Goal: Navigation & Orientation: Understand site structure

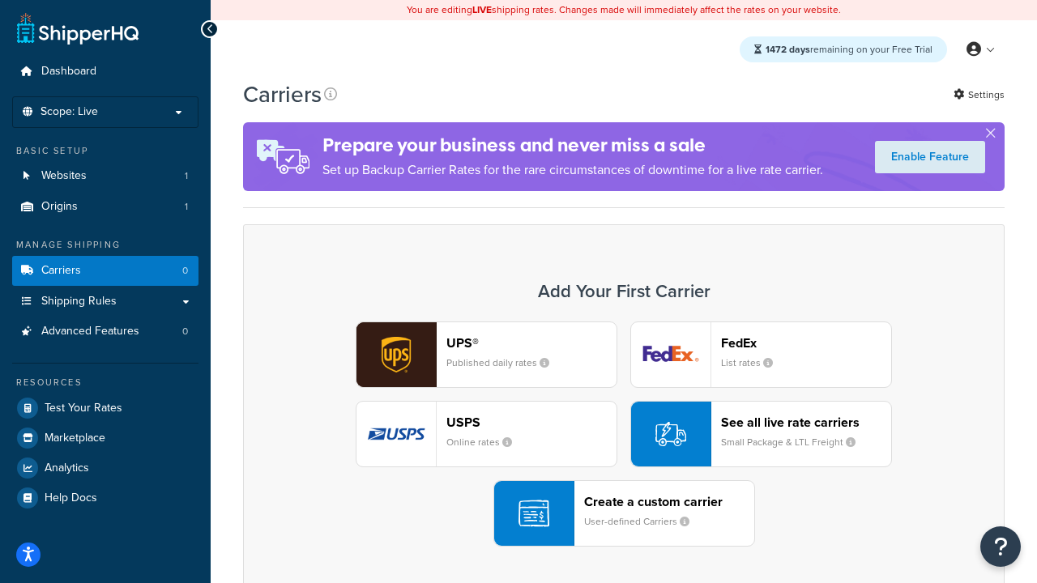
click at [624, 434] on div "UPS® Published daily rates FedEx List rates USPS Online rates See all live rate…" at bounding box center [624, 434] width 728 height 225
click at [806, 343] on header "FedEx" at bounding box center [806, 342] width 170 height 15
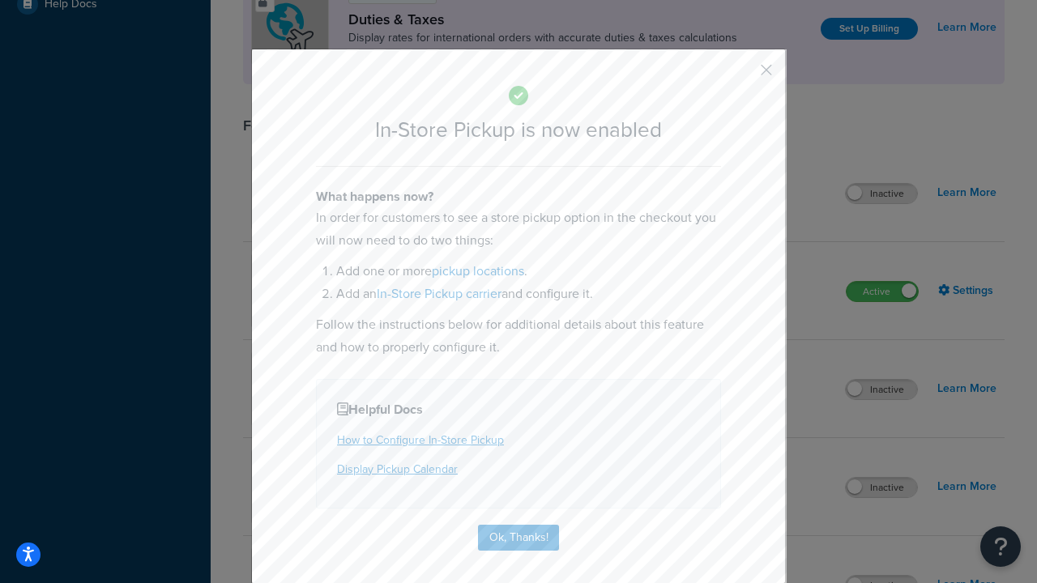
click at [742, 75] on button "button" at bounding box center [743, 76] width 4 height 4
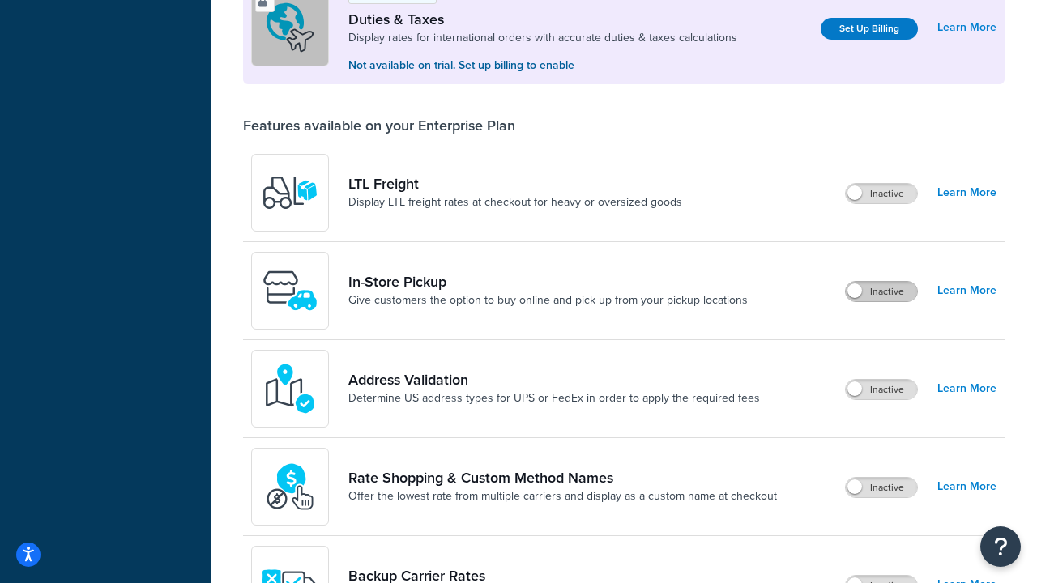
scroll to position [494, 0]
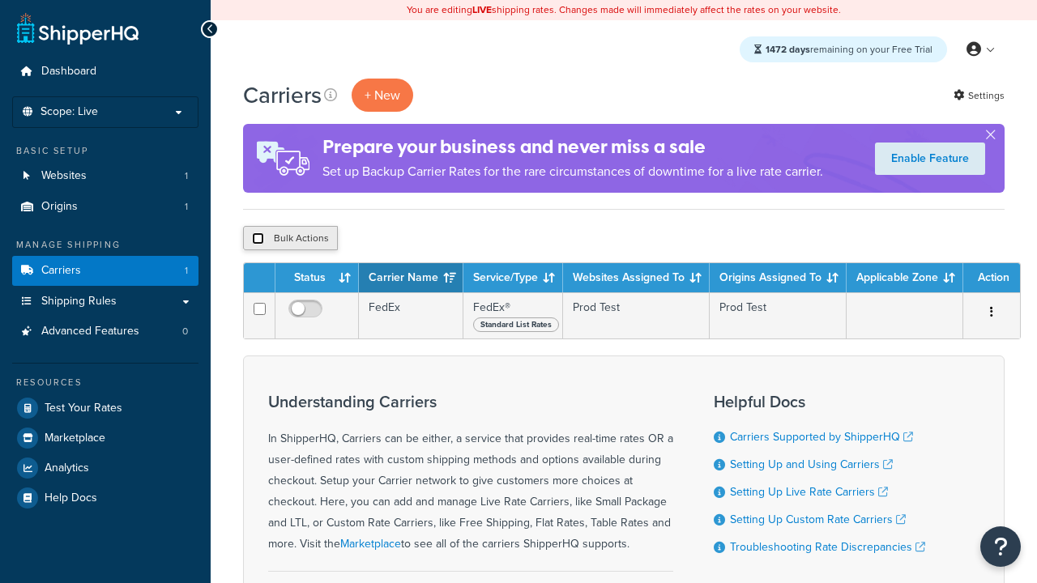
click at [258, 239] on input "checkbox" at bounding box center [258, 239] width 12 height 12
checkbox input "true"
click at [0, 0] on button "Delete" at bounding box center [0, 0] width 0 height 0
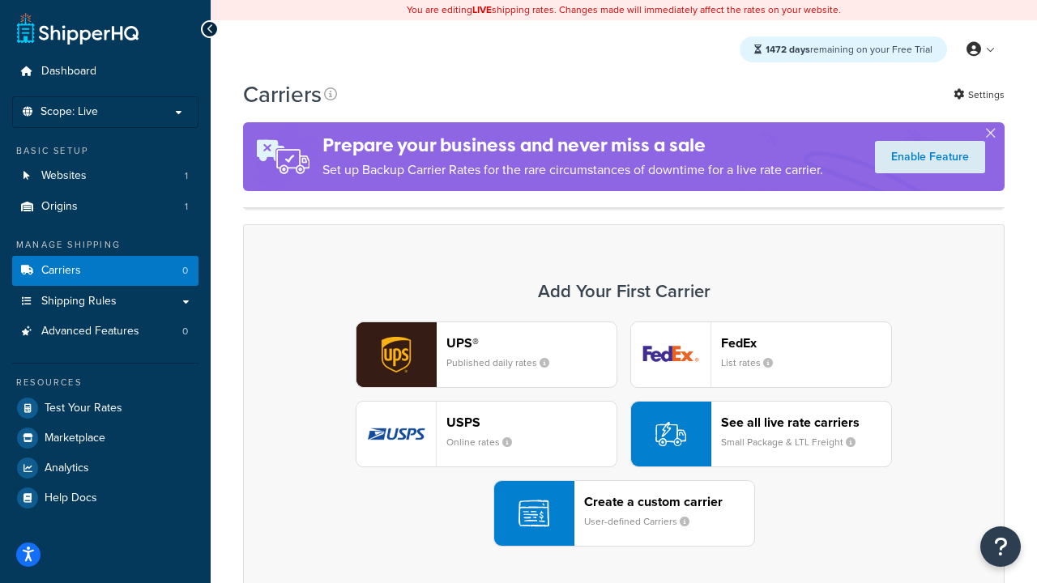
click at [806, 335] on header "FedEx" at bounding box center [806, 342] width 170 height 15
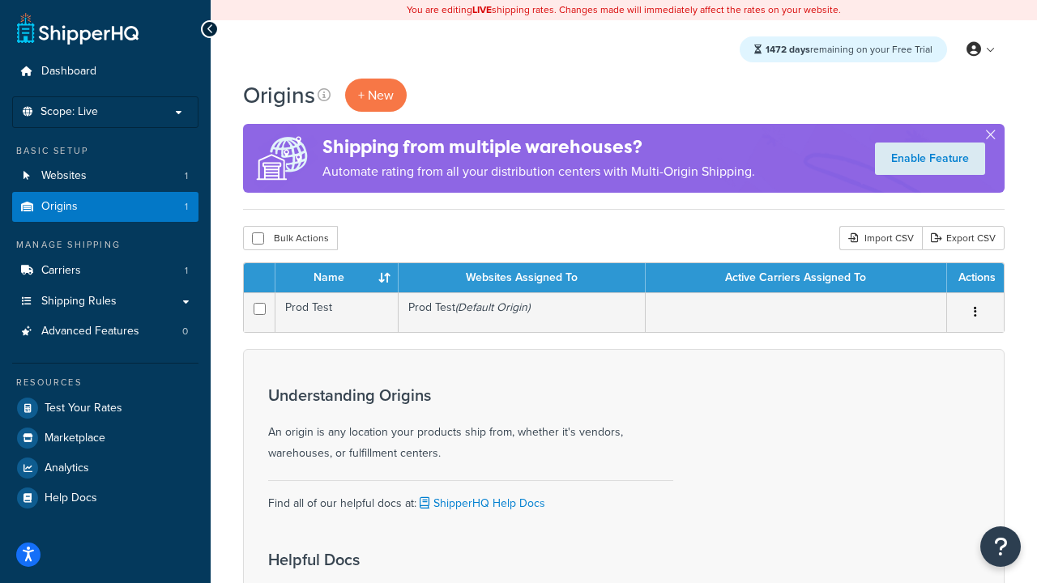
click at [336, 279] on th "Name" at bounding box center [337, 277] width 123 height 29
click at [522, 279] on th "Websites Assigned To" at bounding box center [522, 277] width 247 height 29
click at [796, 279] on th "Active Carriers Assigned To" at bounding box center [796, 277] width 301 height 29
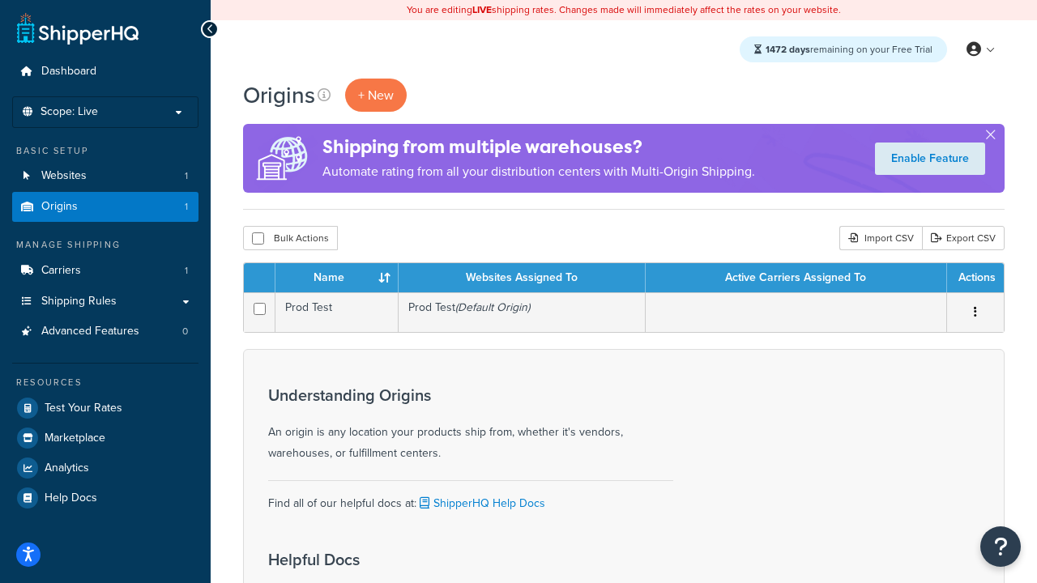
click at [796, 279] on th "Active Carriers Assigned To" at bounding box center [796, 277] width 301 height 29
click at [975, 279] on th "Actions" at bounding box center [975, 277] width 57 height 29
click at [324, 95] on icon at bounding box center [324, 94] width 13 height 13
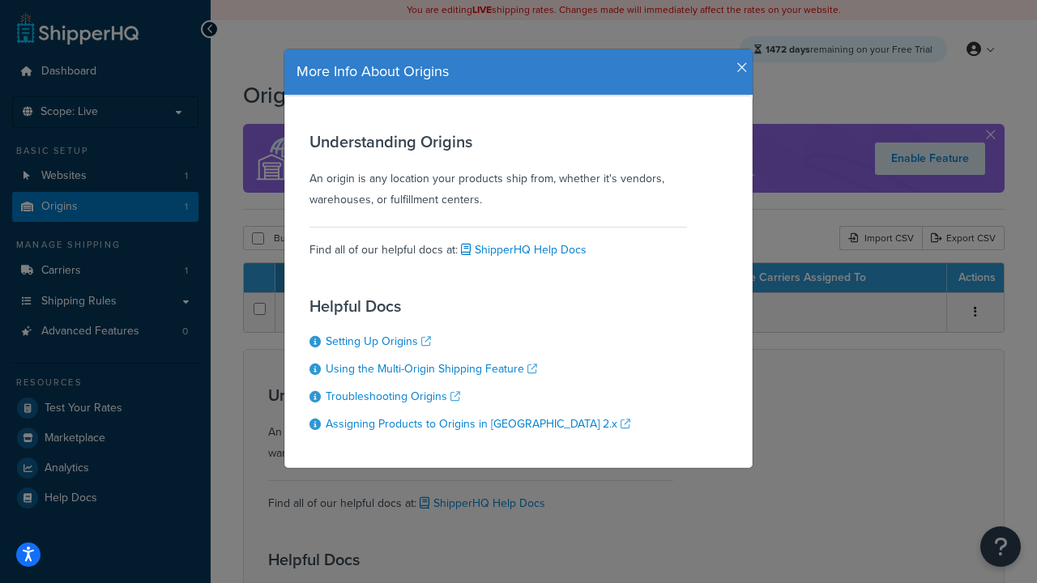
click at [738, 62] on icon "button" at bounding box center [742, 68] width 11 height 15
